Goal: Task Accomplishment & Management: Manage account settings

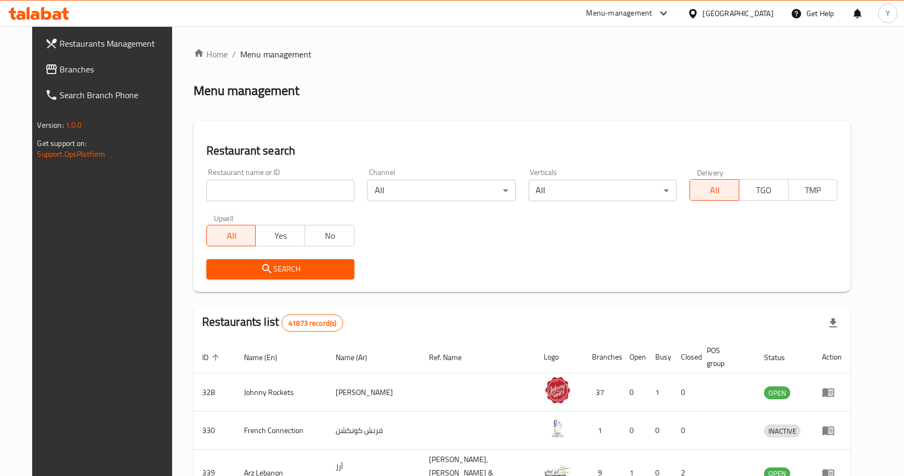
click at [206, 188] on input "search" at bounding box center [280, 190] width 148 height 21
type input "burns road"
click button "Search" at bounding box center [280, 269] width 148 height 20
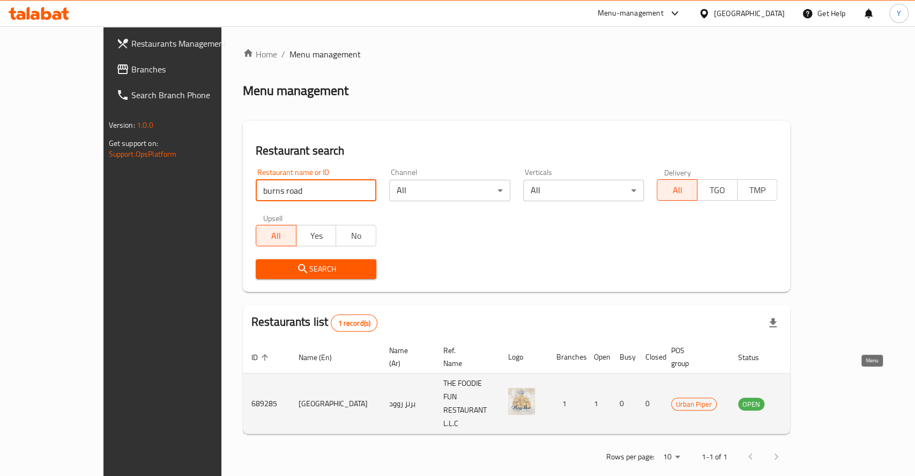
click at [808, 397] on icon "enhanced table" at bounding box center [801, 403] width 13 height 13
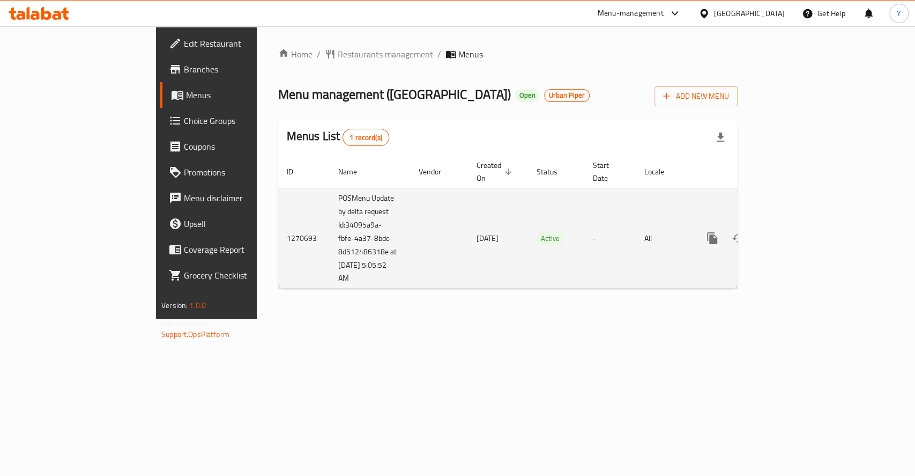
click at [803, 225] on link "enhanced table" at bounding box center [790, 238] width 26 height 26
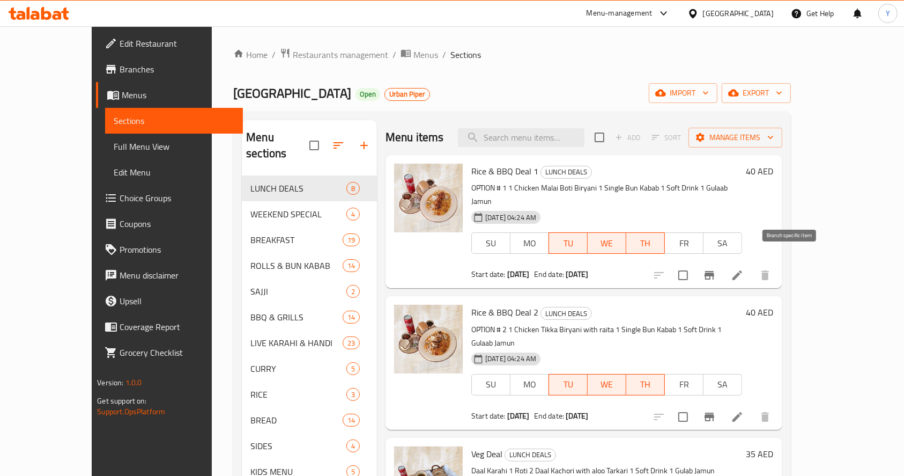
click at [714, 271] on icon "Branch-specific-item" at bounding box center [710, 275] width 10 height 9
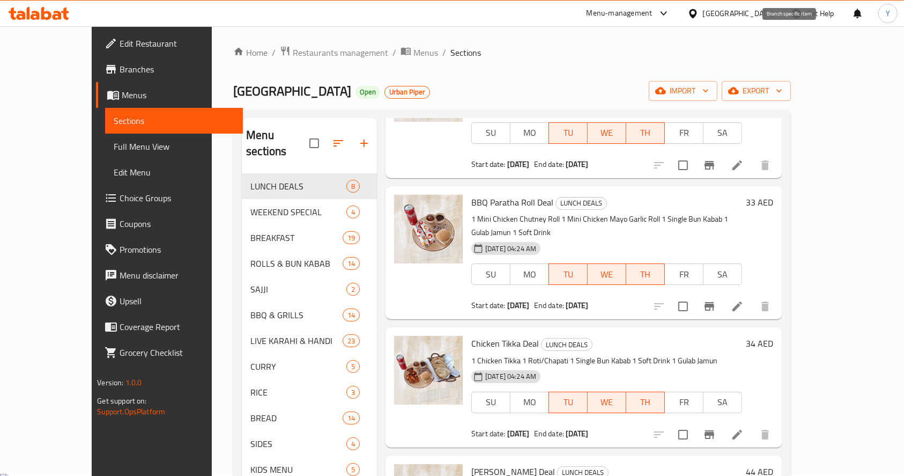
scroll to position [519, 0]
click at [716, 299] on icon "Branch-specific-item" at bounding box center [709, 305] width 13 height 13
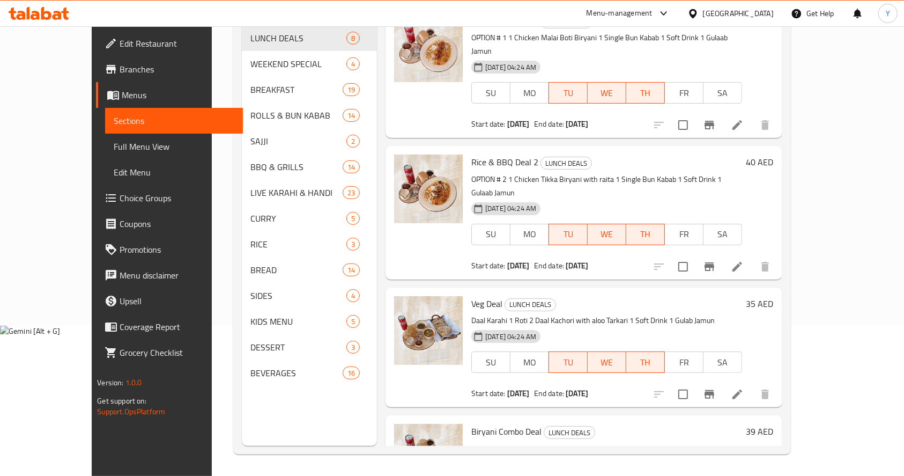
scroll to position [0, 0]
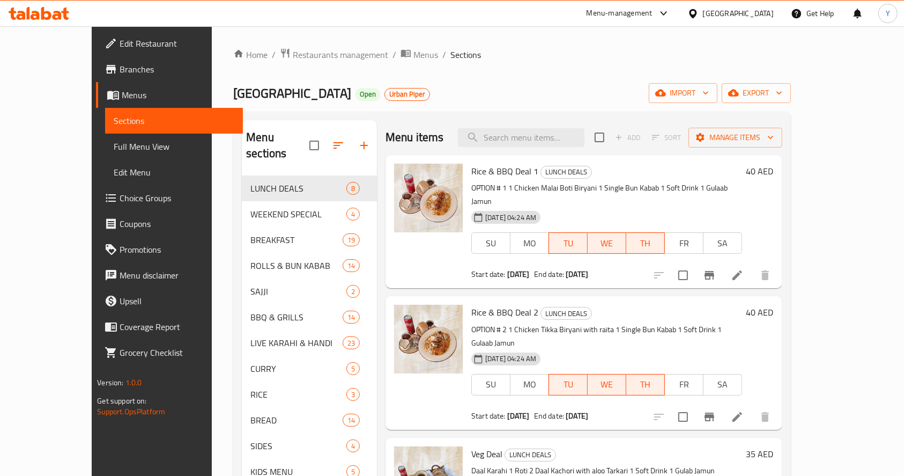
click at [553, 78] on div "Home / Restaurants management / Menus / Sections Burns Road Open Urban Piper im…" at bounding box center [511, 326] width 557 height 557
